Goal: Task Accomplishment & Management: Complete application form

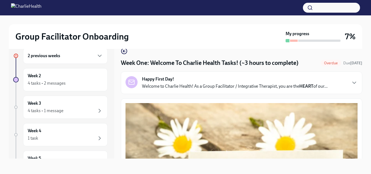
scroll to position [760, 0]
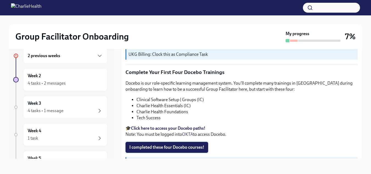
click at [154, 145] on span "I completed these four Docebo courses!" at bounding box center [166, 147] width 75 height 5
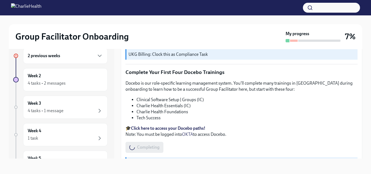
scroll to position [0, 0]
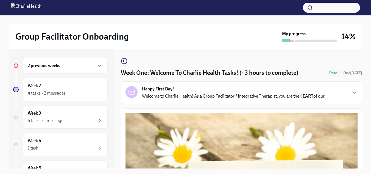
click at [84, 69] on div "2 previous weeks" at bounding box center [65, 66] width 85 height 16
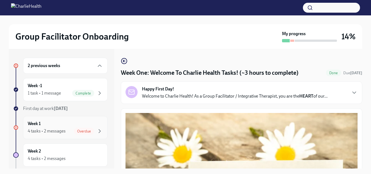
click at [74, 132] on span "Overdue" at bounding box center [84, 131] width 20 height 4
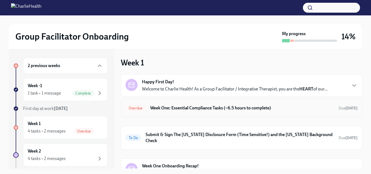
click at [229, 108] on h6 "Week One: Essential Compliance Tasks (~6.5 hours to complete)" at bounding box center [242, 108] width 184 height 6
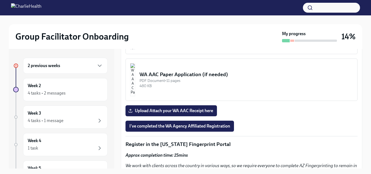
scroll to position [522, 0]
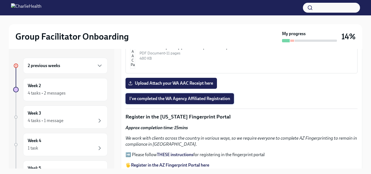
click at [175, 98] on span "I've completed the WA Agency Affiliated Registration" at bounding box center [179, 98] width 101 height 5
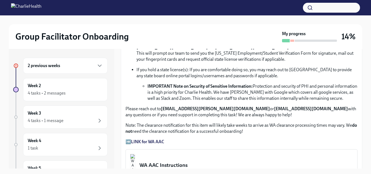
scroll to position [495, 0]
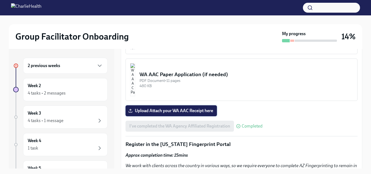
click at [187, 110] on span "Upload Attach your WA AAC Receipt here" at bounding box center [171, 110] width 84 height 5
click at [0, 0] on input "Upload Attach your WA AAC Receipt here" at bounding box center [0, 0] width 0 height 0
click at [191, 108] on span "Upload Attach your WA AAC Receipt here" at bounding box center [171, 110] width 84 height 5
click at [0, 0] on input "Upload Attach your WA AAC Receipt here" at bounding box center [0, 0] width 0 height 0
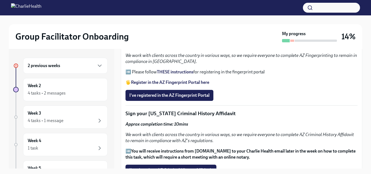
scroll to position [605, 0]
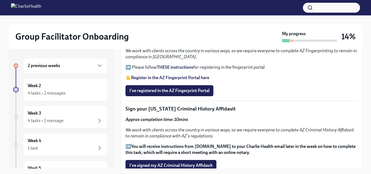
click at [176, 65] on strong "THESE instructions" at bounding box center [175, 67] width 37 height 5
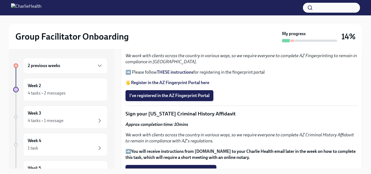
scroll to position [610, 0]
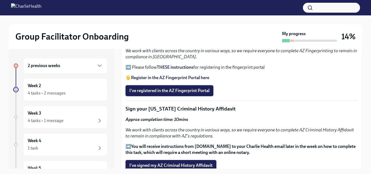
click at [192, 88] on span "I've registered in the AZ Fingerprint Portal" at bounding box center [169, 90] width 80 height 5
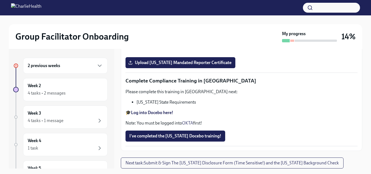
scroll to position [962, 0]
click at [0, 0] on input "Upload [US_STATE] Telehealth Certificate" at bounding box center [0, 0] width 0 height 0
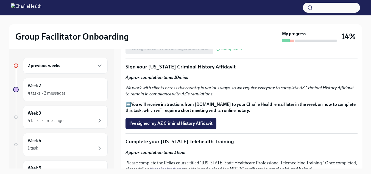
scroll to position [647, 0]
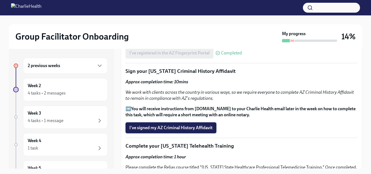
click at [198, 126] on span "I've signed my AZ Criminal History Affidavit" at bounding box center [170, 127] width 83 height 5
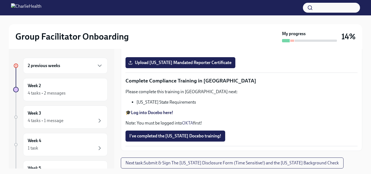
scroll to position [10, 0]
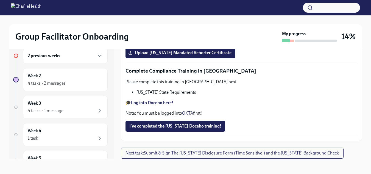
click at [148, 101] on strong "Log into Docebo here!" at bounding box center [152, 102] width 42 height 5
click at [65, 84] on div "4 tasks • 2 messages" at bounding box center [47, 83] width 38 height 6
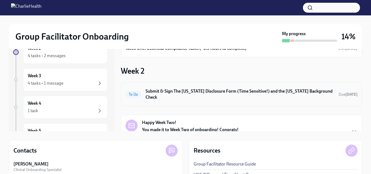
click at [248, 91] on h6 "Submit & Sign The [US_STATE] Disclosure Form (Time Sensitive!) and the [US_STAT…" at bounding box center [240, 94] width 189 height 12
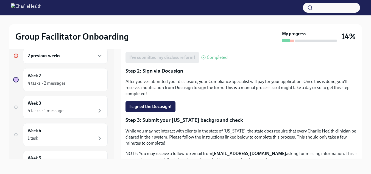
scroll to position [110, 0]
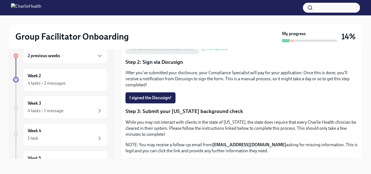
click at [158, 96] on span "I signed the Docusign!" at bounding box center [150, 97] width 42 height 5
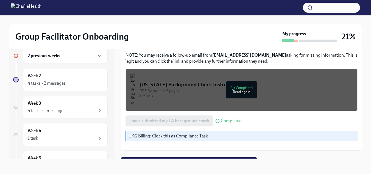
scroll to position [209, 0]
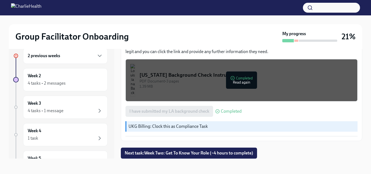
click at [62, 60] on div "2 previous weeks" at bounding box center [65, 56] width 85 height 16
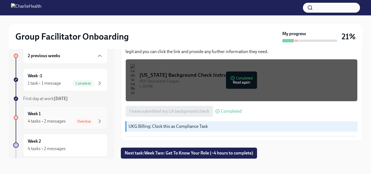
click at [47, 122] on div "4 tasks • 2 messages" at bounding box center [47, 121] width 38 height 6
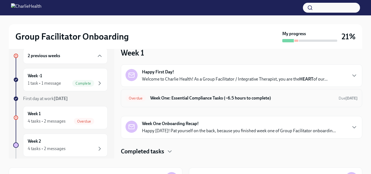
click at [211, 98] on h6 "Week One: Essential Compliance Tasks (~6.5 hours to complete)" at bounding box center [242, 98] width 184 height 6
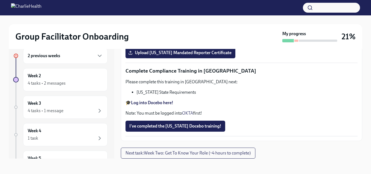
scroll to position [1252, 0]
